Goal: Task Accomplishment & Management: Use online tool/utility

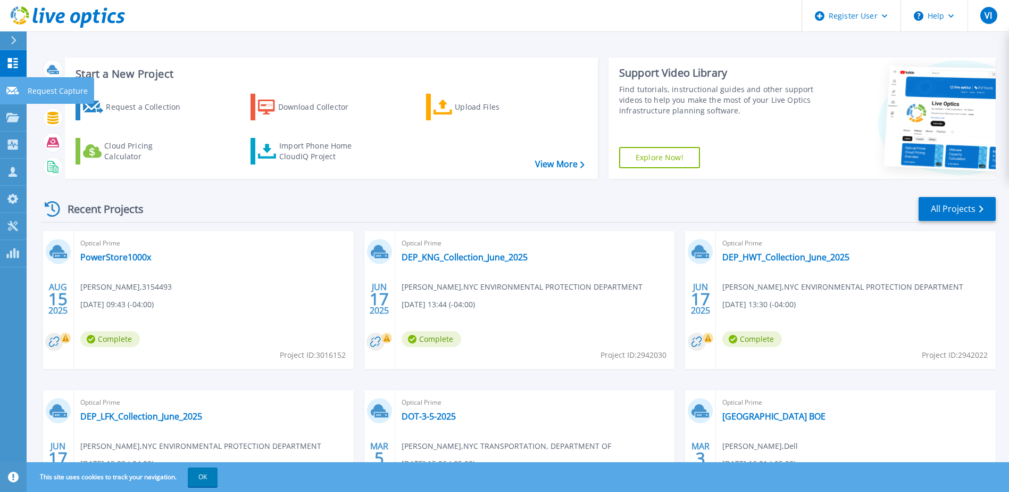
click at [14, 95] on div at bounding box center [12, 90] width 13 height 10
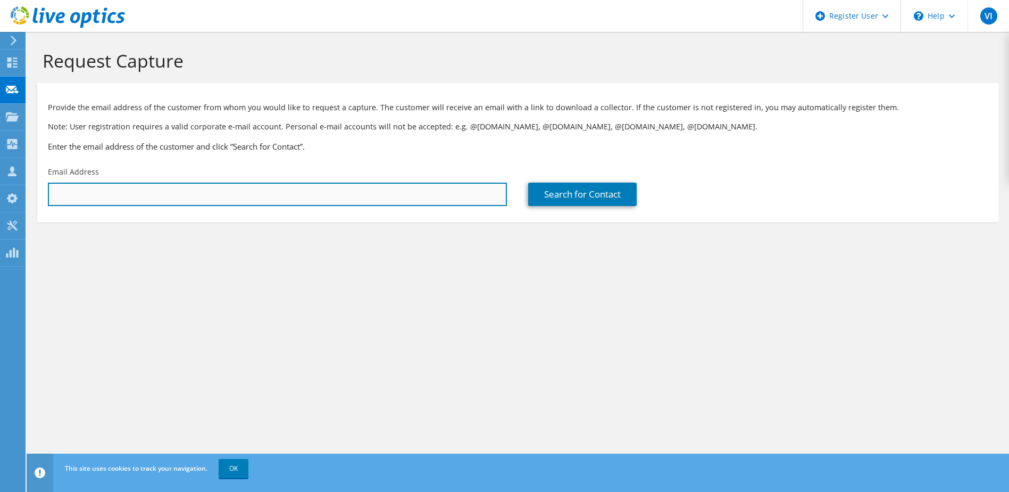
click at [412, 193] on input "text" at bounding box center [277, 193] width 459 height 23
type input "e"
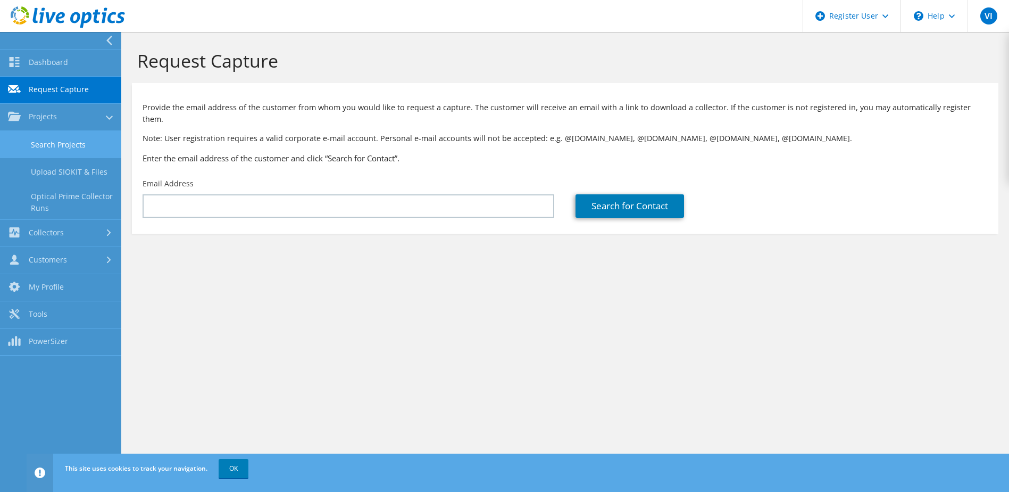
click at [79, 149] on link "Search Projects" at bounding box center [60, 144] width 121 height 27
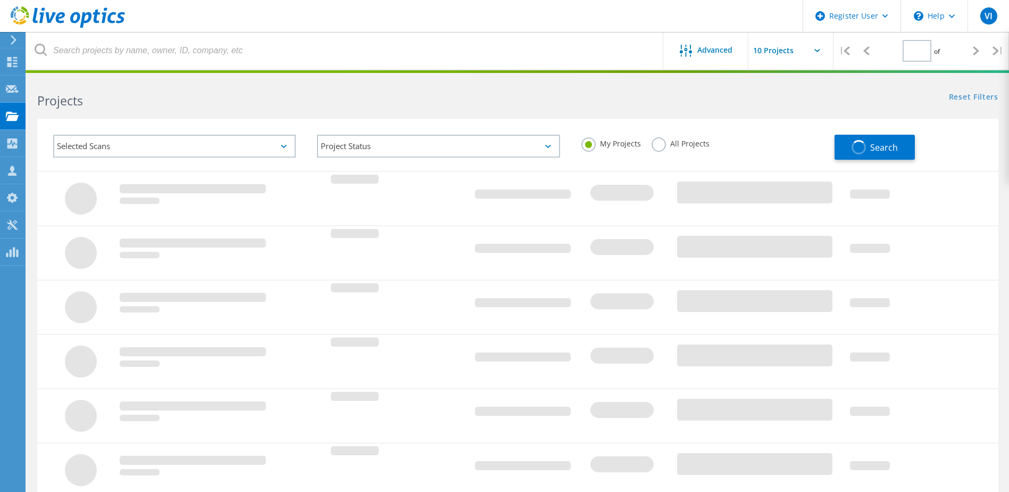
type input "1"
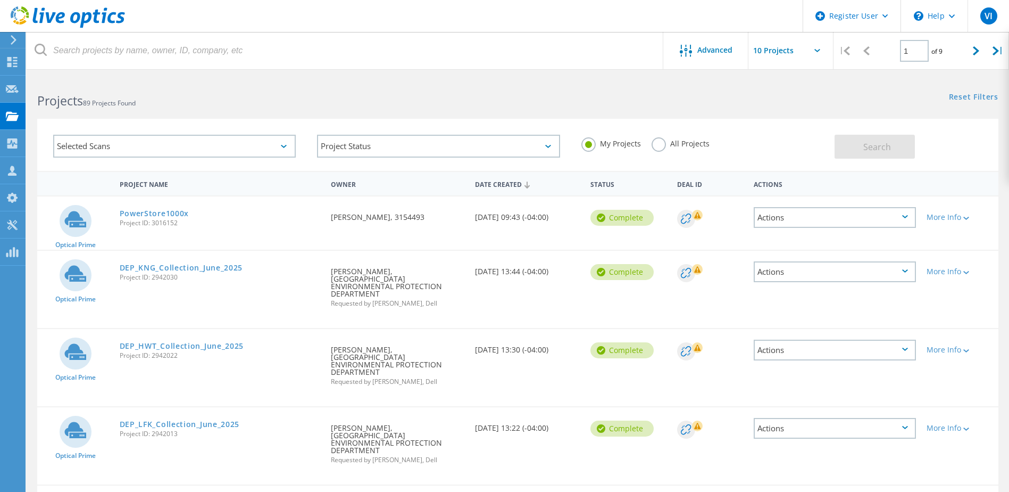
click at [222, 147] on div "Selected Scans" at bounding box center [174, 146] width 243 height 23
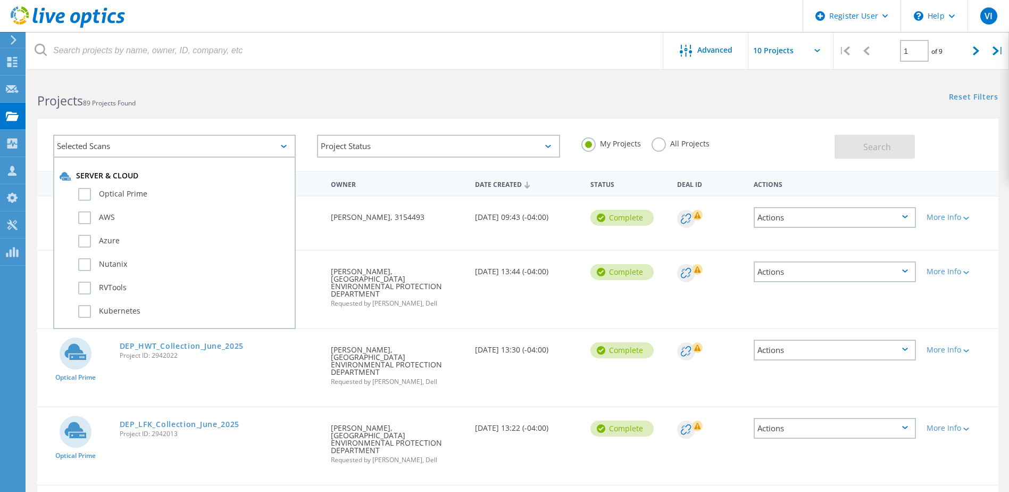
click at [757, 127] on div "My Projects All Projects" at bounding box center [703, 143] width 264 height 39
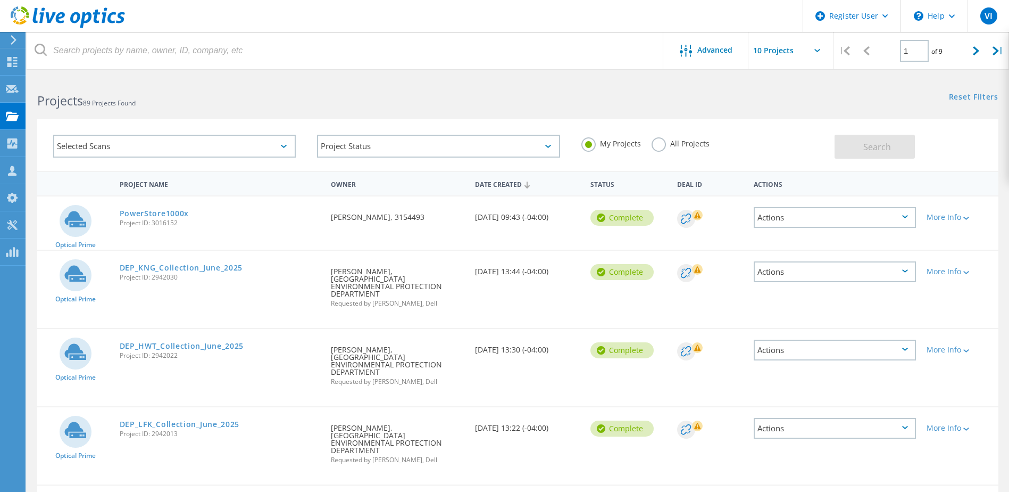
click at [664, 147] on div "All Projects" at bounding box center [681, 144] width 58 height 15
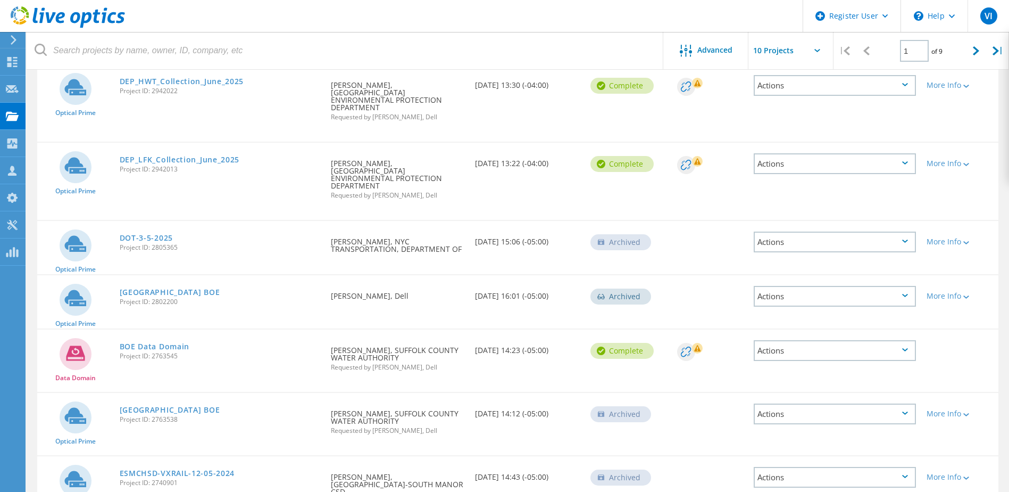
scroll to position [266, 0]
